Goal: Task Accomplishment & Management: Manage account settings

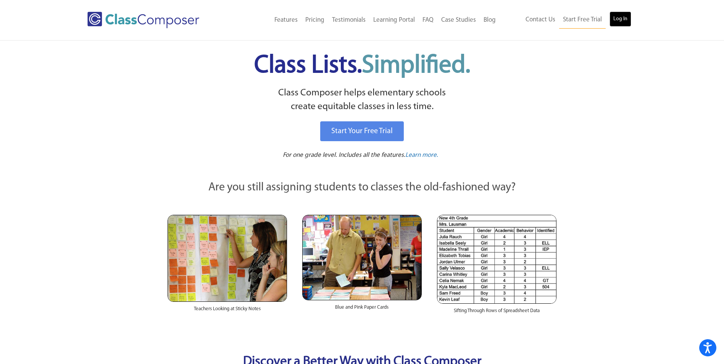
click at [627, 19] on link "Log In" at bounding box center [620, 18] width 22 height 15
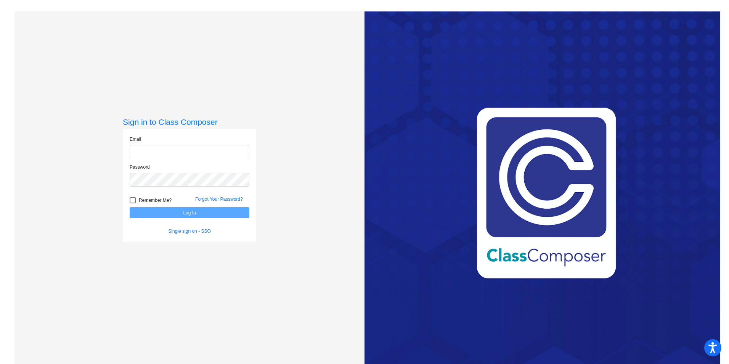
type input "[EMAIL_ADDRESS][DOMAIN_NAME]"
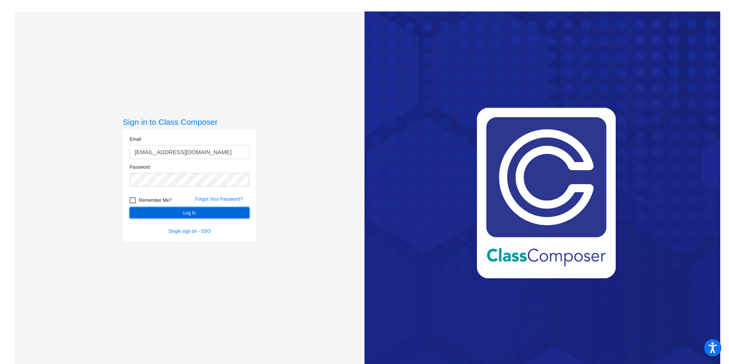
click at [210, 213] on button "Log In" at bounding box center [190, 212] width 120 height 11
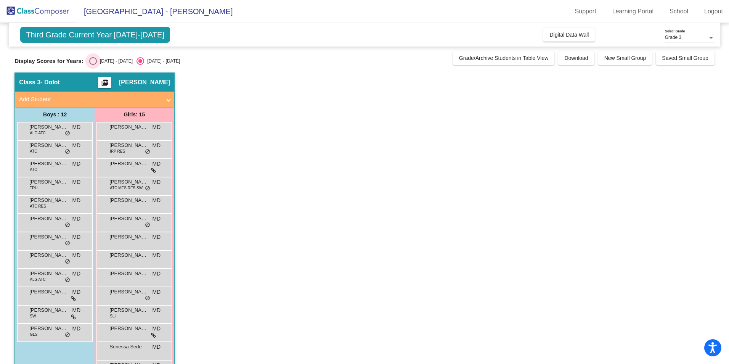
click at [90, 60] on div "Select an option" at bounding box center [93, 61] width 8 height 8
click at [93, 65] on input "[DATE] - [DATE]" at bounding box center [93, 65] width 0 height 0
radio input "true"
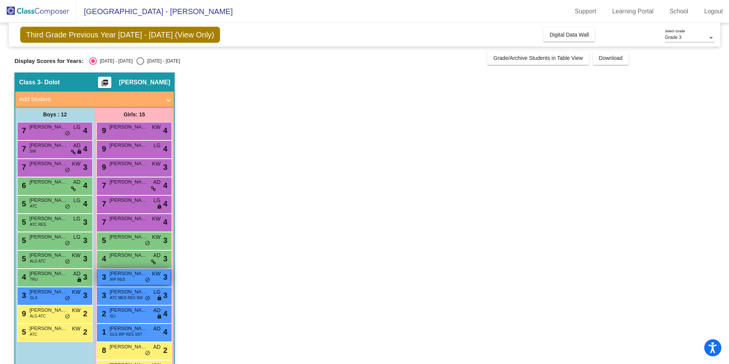
click at [125, 276] on span "[PERSON_NAME]" at bounding box center [128, 274] width 38 height 8
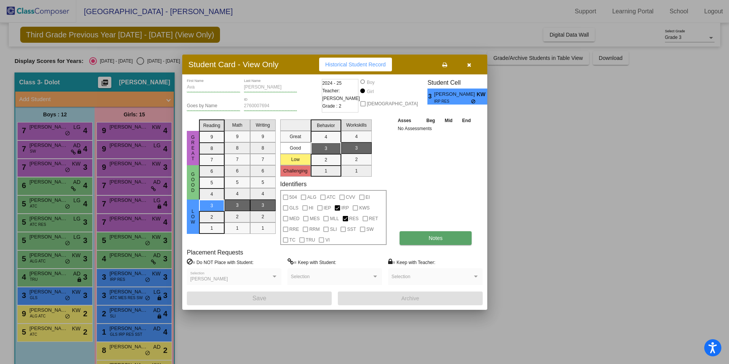
click at [423, 233] on button "Notes" at bounding box center [436, 238] width 72 height 14
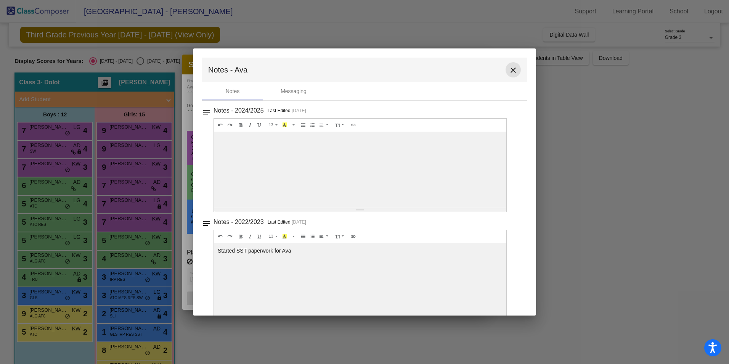
click at [509, 69] on mat-icon "close" at bounding box center [513, 70] width 9 height 9
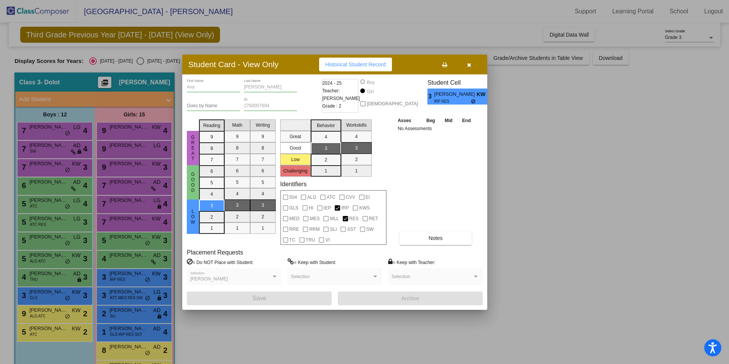
click at [469, 64] on icon "button" at bounding box center [469, 64] width 4 height 5
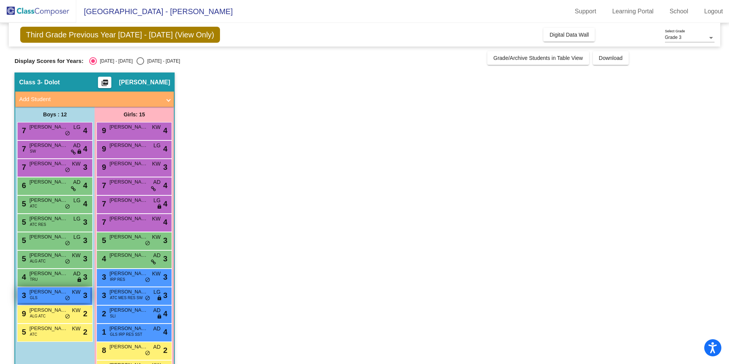
click at [41, 295] on span "[PERSON_NAME]" at bounding box center [48, 292] width 38 height 8
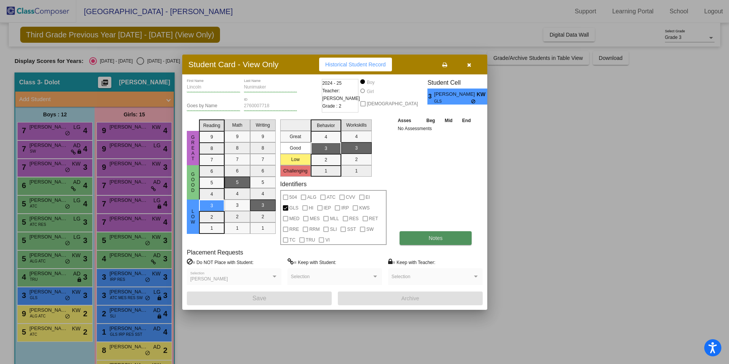
click at [422, 236] on button "Notes" at bounding box center [436, 238] width 72 height 14
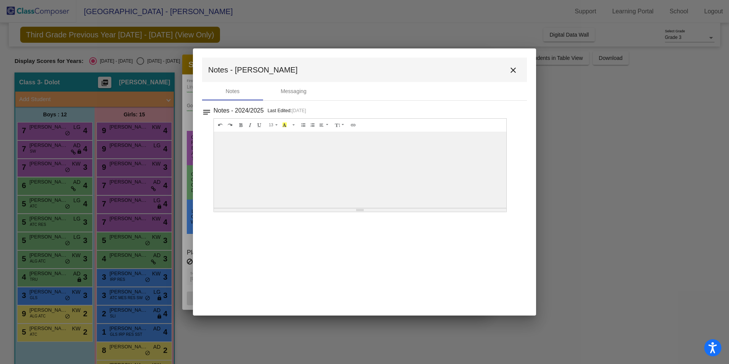
click at [513, 72] on mat-icon "close" at bounding box center [513, 70] width 9 height 9
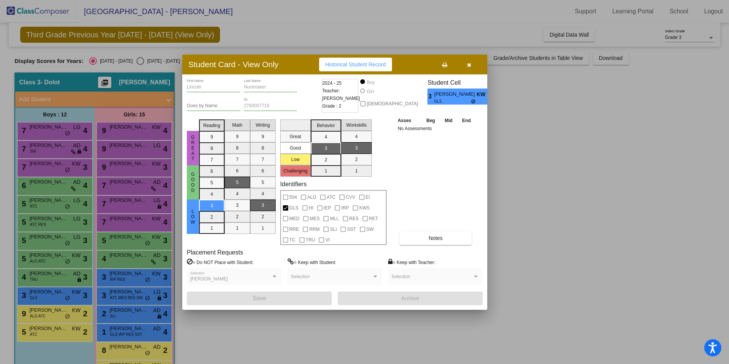
click at [468, 64] on icon "button" at bounding box center [469, 64] width 4 height 5
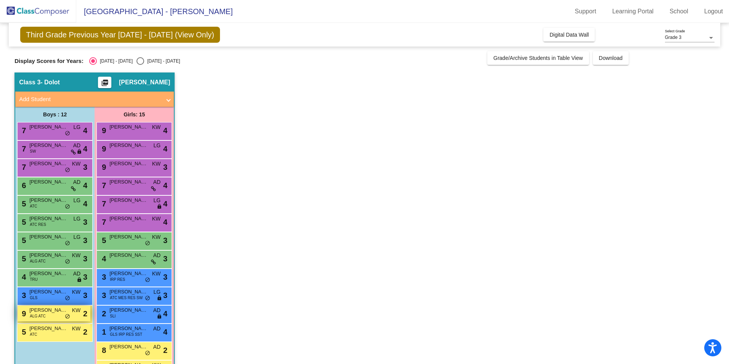
click at [49, 315] on div "9 [PERSON_NAME] ALG ATC KW lock do_not_disturb_alt 2" at bounding box center [54, 314] width 73 height 16
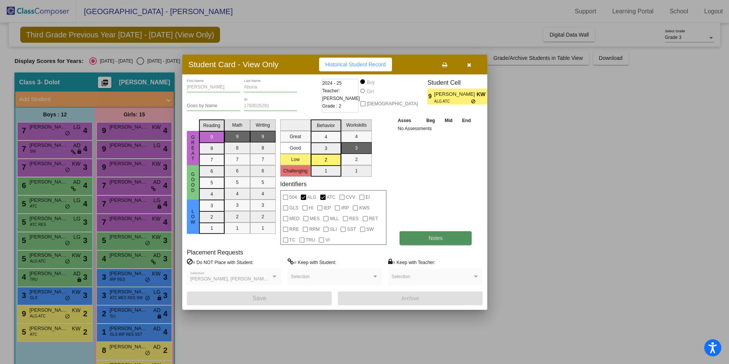
click at [415, 235] on button "Notes" at bounding box center [436, 238] width 72 height 14
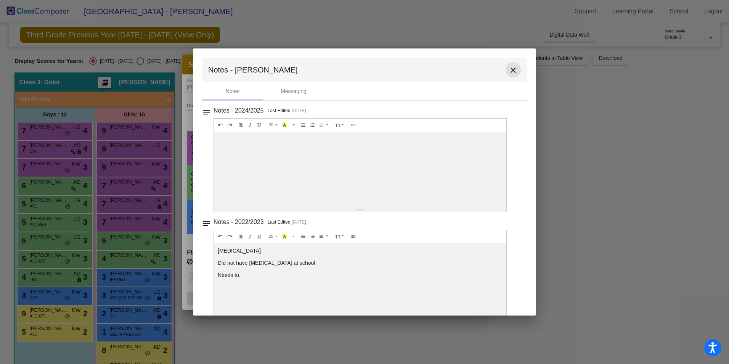
click at [509, 68] on mat-icon "close" at bounding box center [513, 70] width 9 height 9
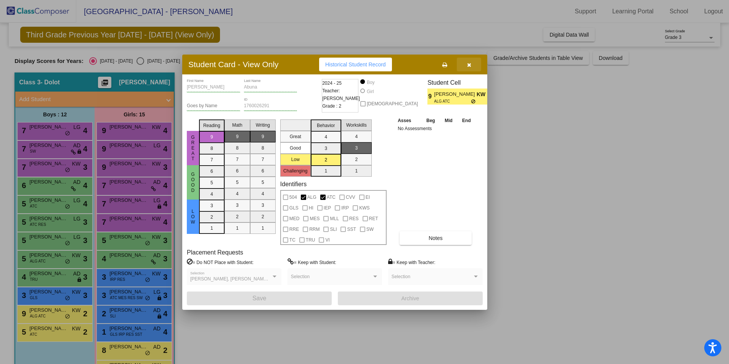
click at [467, 63] on icon "button" at bounding box center [469, 64] width 4 height 5
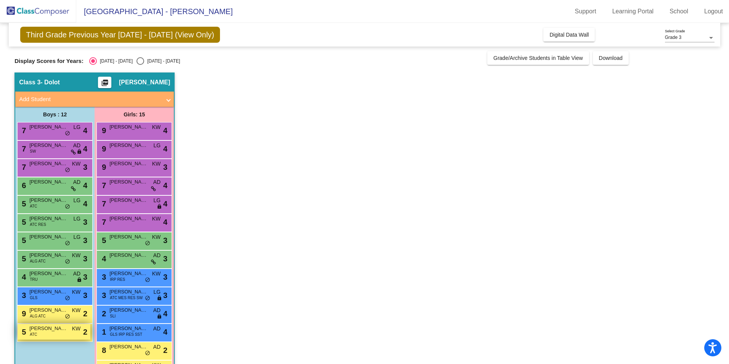
click at [54, 331] on span "[PERSON_NAME]" at bounding box center [48, 329] width 38 height 8
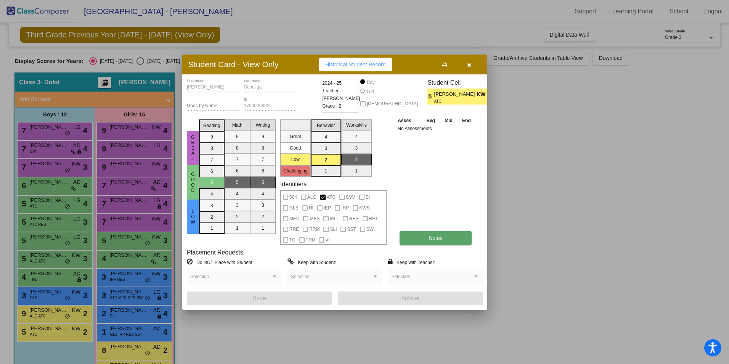
click at [433, 234] on button "Notes" at bounding box center [436, 238] width 72 height 14
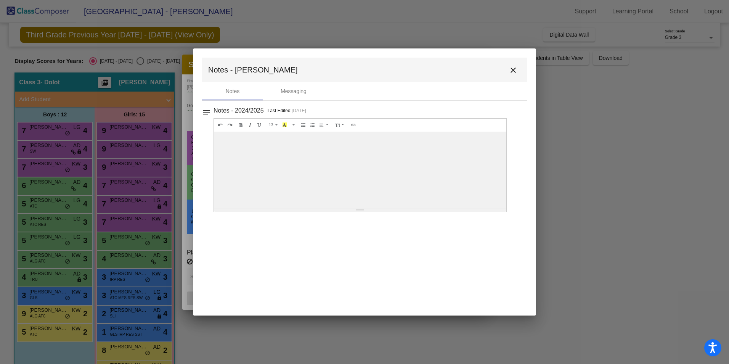
click at [511, 70] on mat-icon "close" at bounding box center [513, 70] width 9 height 9
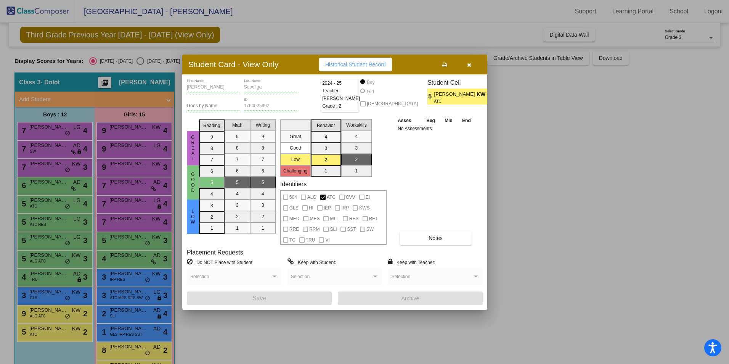
click at [469, 64] on icon "button" at bounding box center [469, 64] width 4 height 5
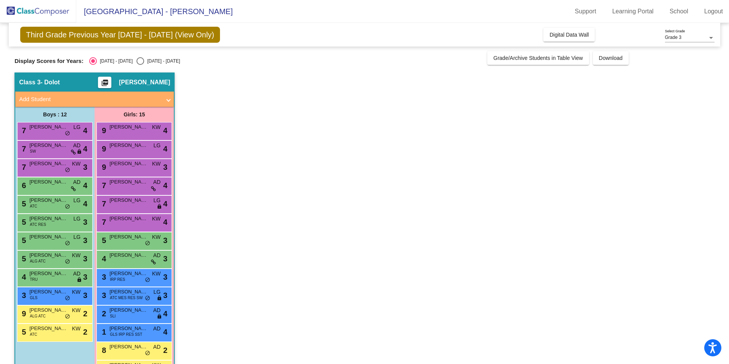
scroll to position [45, 0]
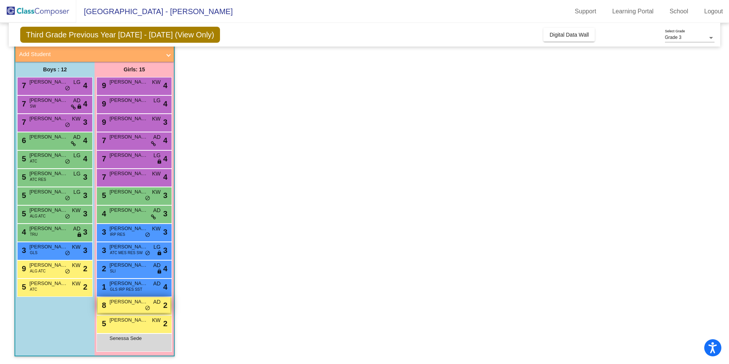
click at [134, 304] on span "[PERSON_NAME]" at bounding box center [128, 302] width 38 height 8
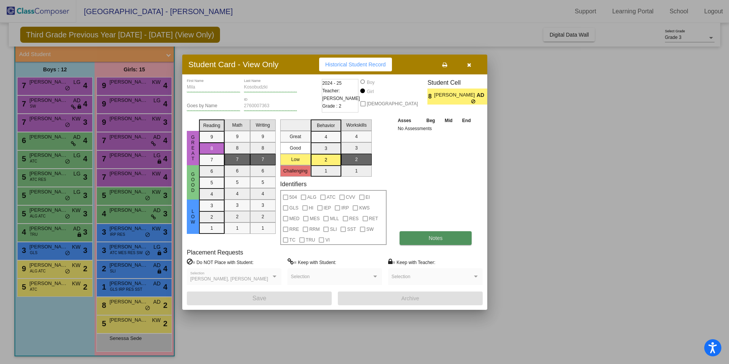
click at [411, 241] on button "Notes" at bounding box center [436, 238] width 72 height 14
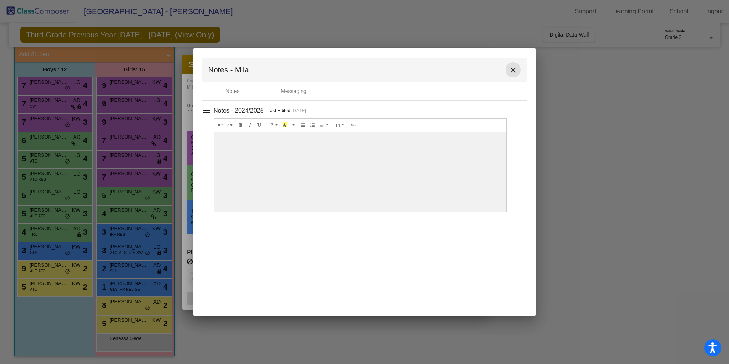
click at [517, 66] on mat-icon "close" at bounding box center [513, 70] width 9 height 9
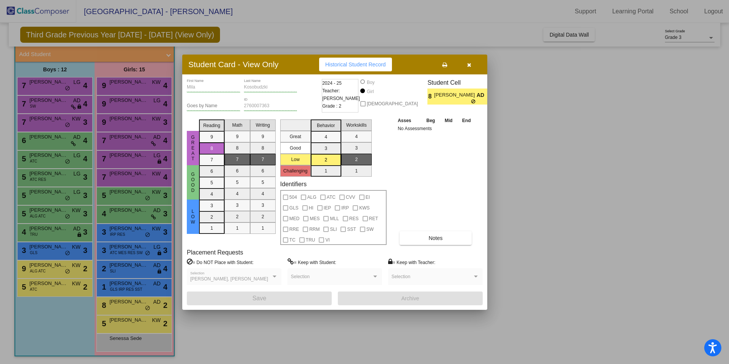
click at [134, 327] on div at bounding box center [364, 182] width 729 height 364
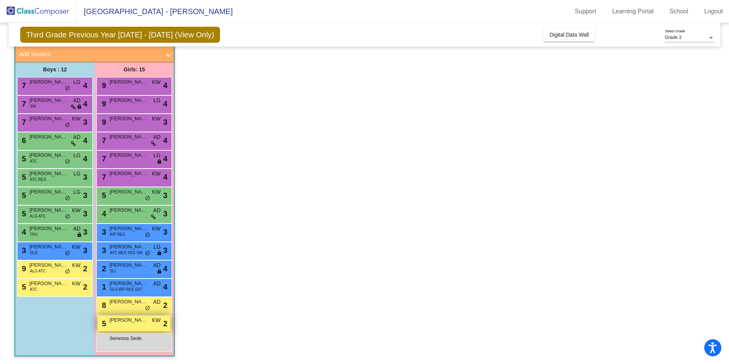
click at [134, 325] on div "5 [PERSON_NAME] KW lock do_not_disturb_alt 2" at bounding box center [134, 323] width 73 height 16
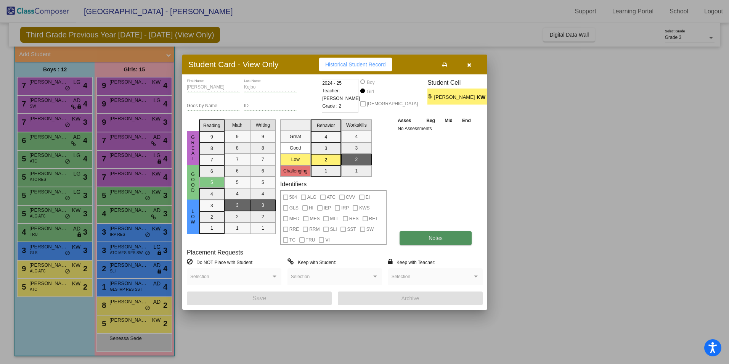
click at [439, 239] on span "Notes" at bounding box center [436, 238] width 14 height 6
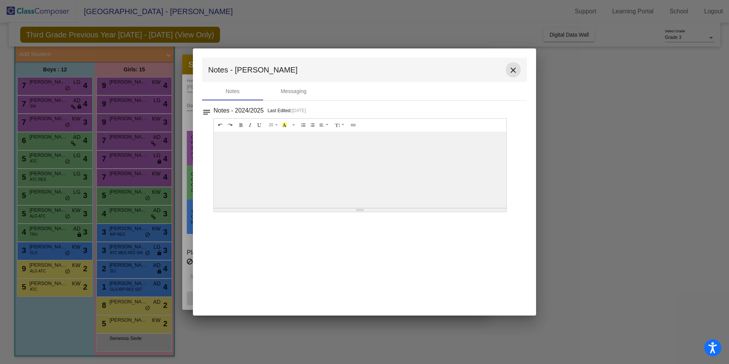
click at [513, 67] on mat-icon "close" at bounding box center [513, 70] width 9 height 9
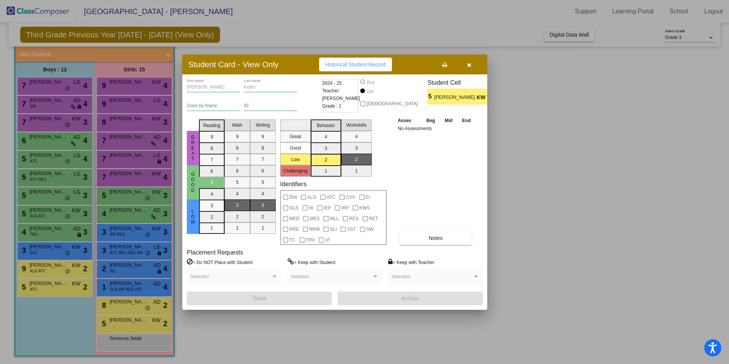
click at [120, 304] on div at bounding box center [364, 182] width 729 height 364
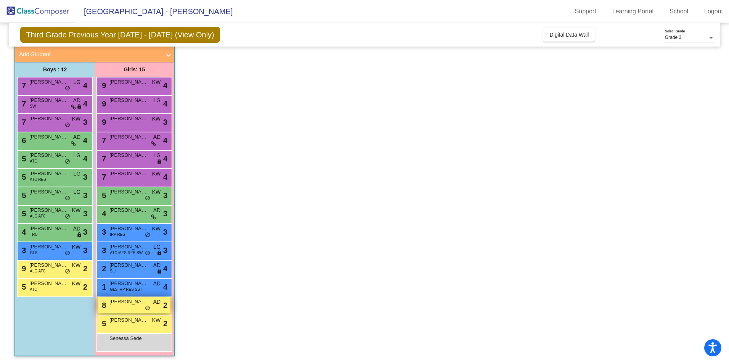
click at [120, 304] on span "[PERSON_NAME]" at bounding box center [128, 302] width 38 height 8
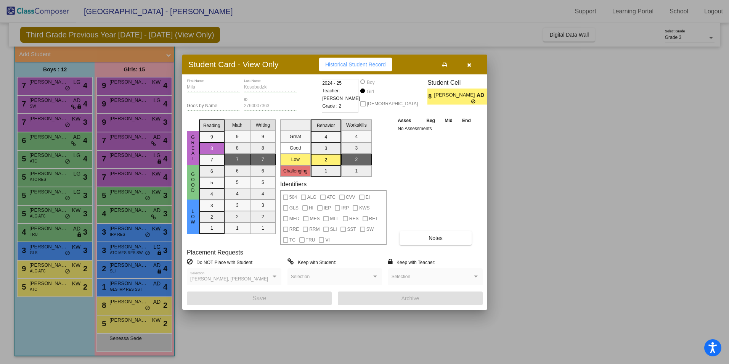
click at [121, 290] on div at bounding box center [364, 182] width 729 height 364
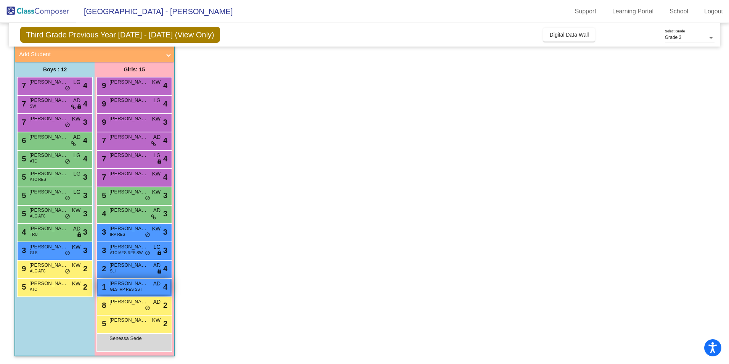
click at [121, 290] on span "GLS IRP RES SST" at bounding box center [126, 289] width 32 height 6
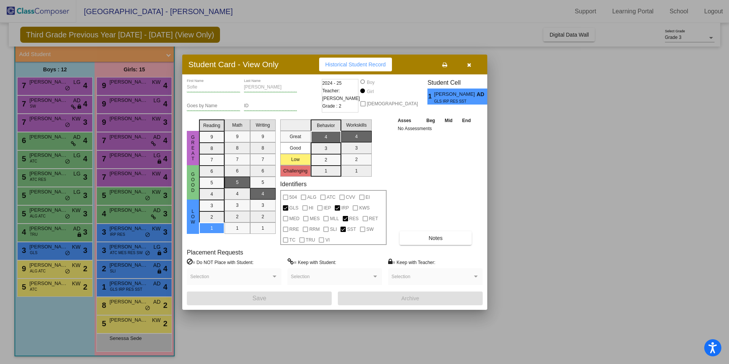
click at [119, 271] on div at bounding box center [364, 182] width 729 height 364
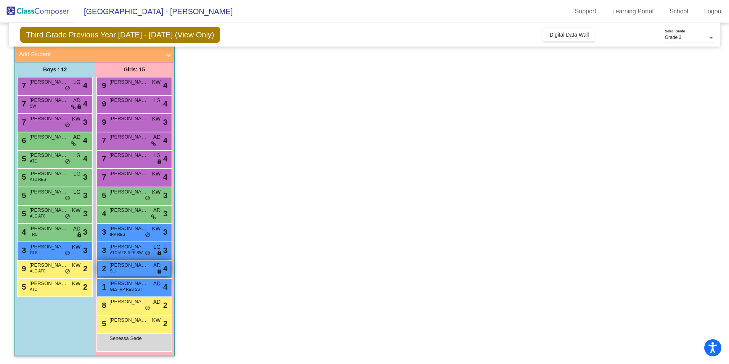
click at [119, 271] on div "2 [PERSON_NAME] SLI AD lock do_not_disturb_alt 4" at bounding box center [134, 269] width 73 height 16
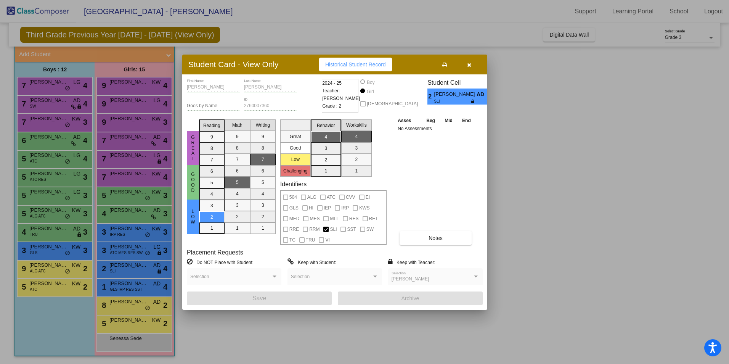
click at [121, 252] on div at bounding box center [364, 182] width 729 height 364
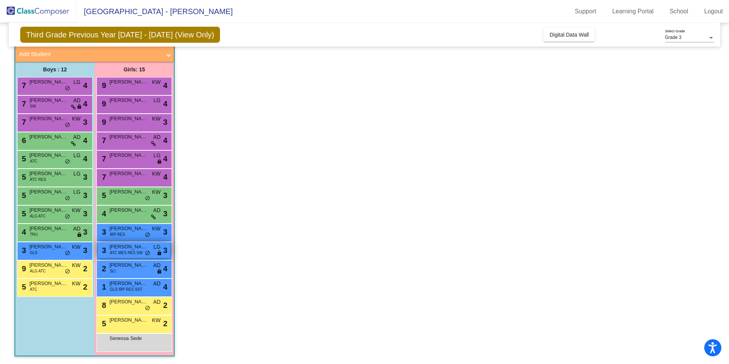
click at [121, 252] on span "ATC MES RES SW" at bounding box center [126, 253] width 33 height 6
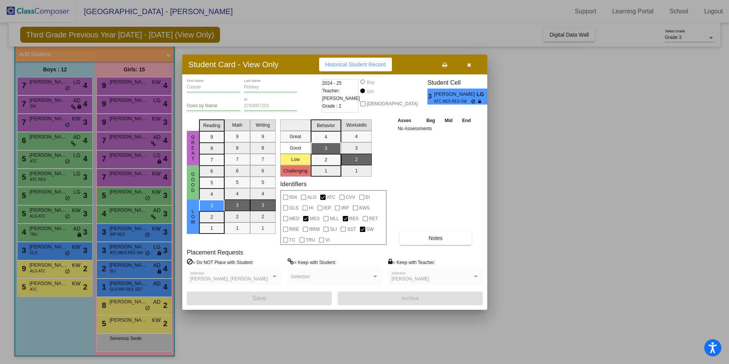
click at [125, 233] on div at bounding box center [364, 182] width 729 height 364
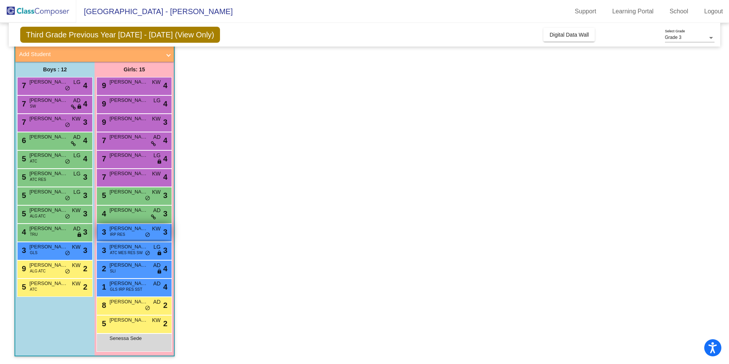
click at [125, 233] on div "3 [PERSON_NAME] IRP RES KW lock do_not_disturb_alt 3" at bounding box center [134, 232] width 73 height 16
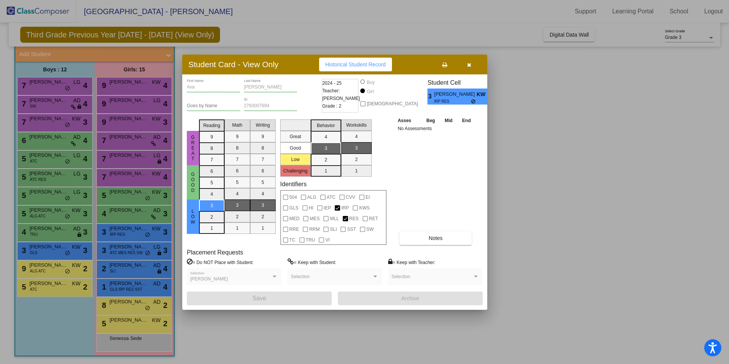
click at [110, 193] on div at bounding box center [364, 182] width 729 height 364
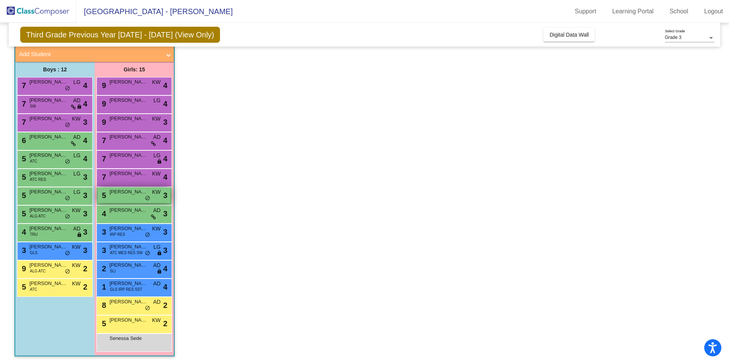
click at [110, 193] on span "[PERSON_NAME]" at bounding box center [128, 192] width 38 height 8
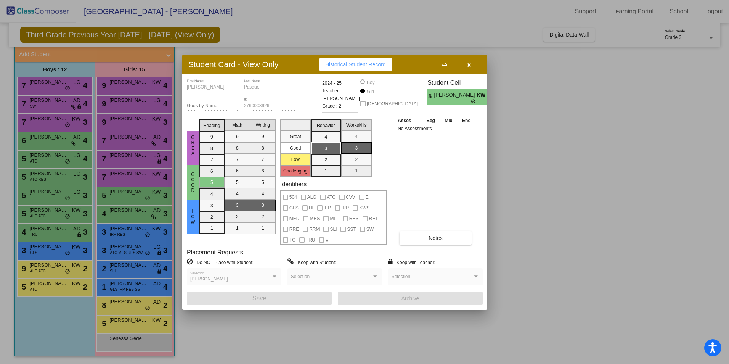
click at [122, 215] on div at bounding box center [364, 182] width 729 height 364
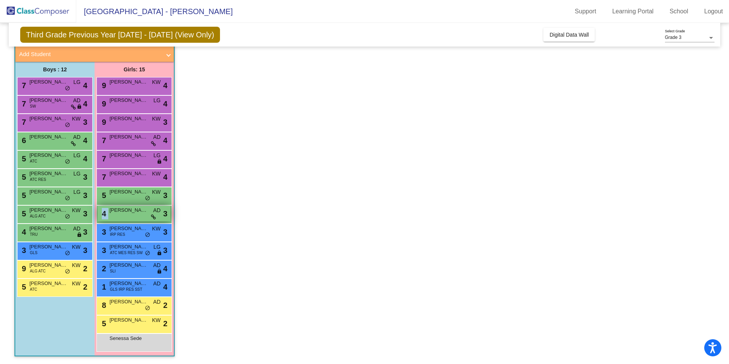
click at [122, 215] on div "4 [PERSON_NAME] AD lock do_not_disturb_alt 3" at bounding box center [134, 214] width 73 height 16
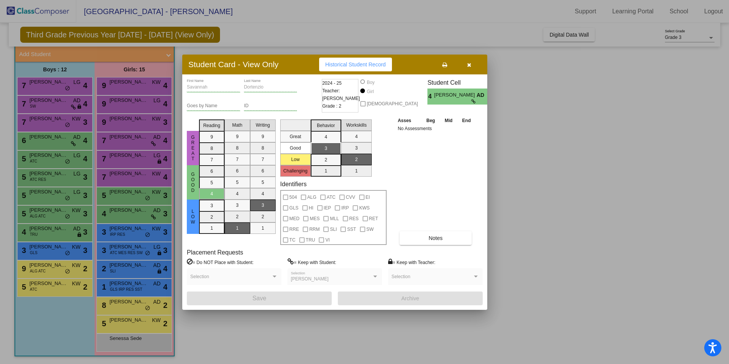
click at [42, 232] on div at bounding box center [364, 182] width 729 height 364
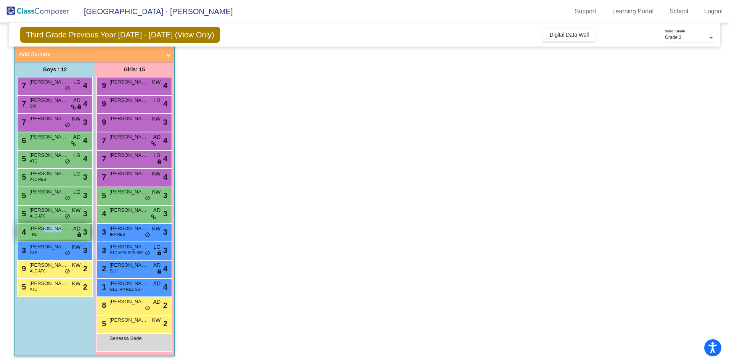
click at [43, 232] on span "[PERSON_NAME]" at bounding box center [48, 229] width 38 height 8
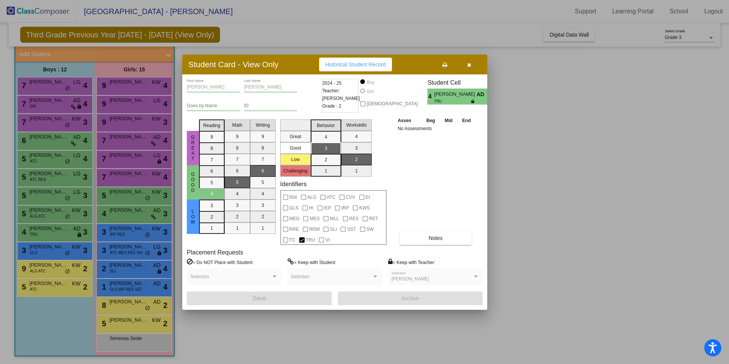
click at [55, 142] on div at bounding box center [364, 182] width 729 height 364
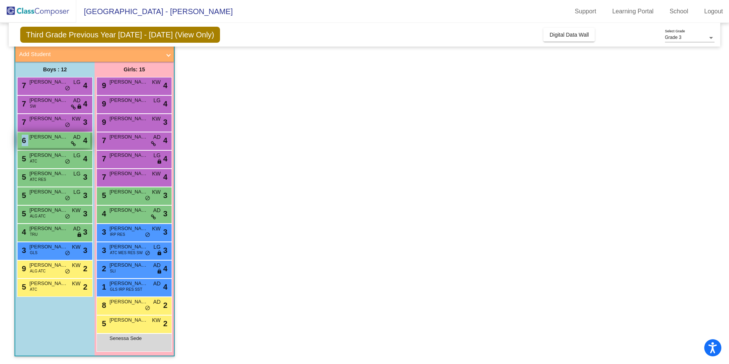
click at [55, 142] on div "6 [PERSON_NAME] AD lock do_not_disturb_alt 4" at bounding box center [54, 140] width 73 height 16
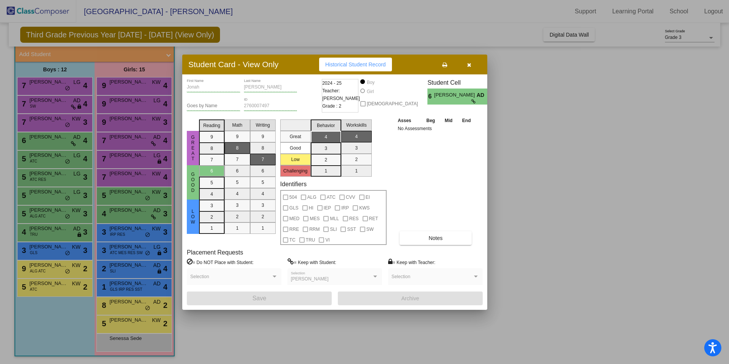
click at [52, 108] on div at bounding box center [364, 182] width 729 height 364
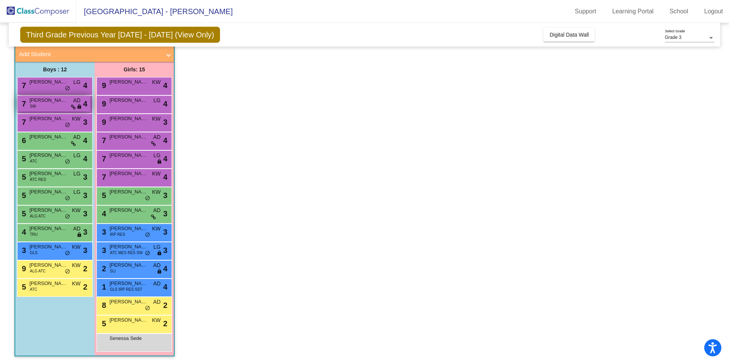
click at [52, 108] on div "7 [PERSON_NAME] SW AD lock do_not_disturb_alt 4" at bounding box center [54, 104] width 73 height 16
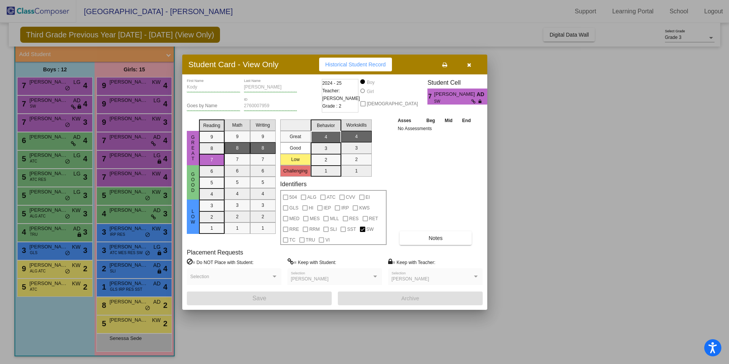
click at [127, 143] on div at bounding box center [364, 182] width 729 height 364
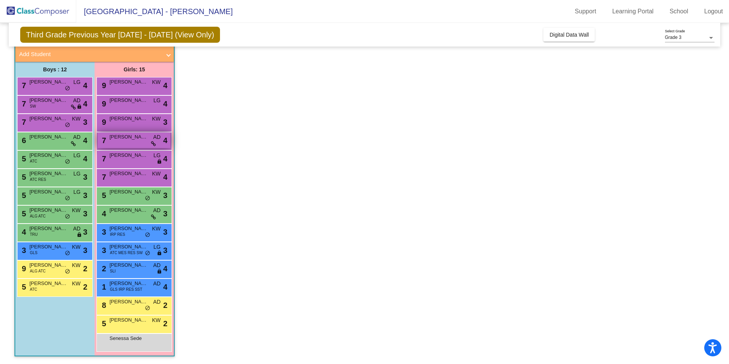
click at [127, 143] on div "7 [PERSON_NAME] AD lock do_not_disturb_alt 4" at bounding box center [134, 140] width 73 height 16
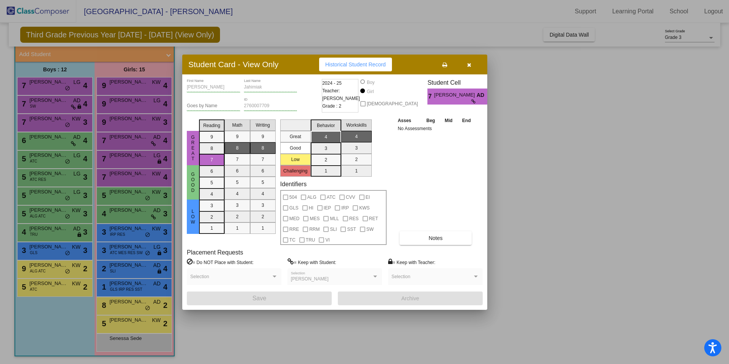
click at [470, 65] on icon "button" at bounding box center [469, 64] width 4 height 5
